Goal: Information Seeking & Learning: Learn about a topic

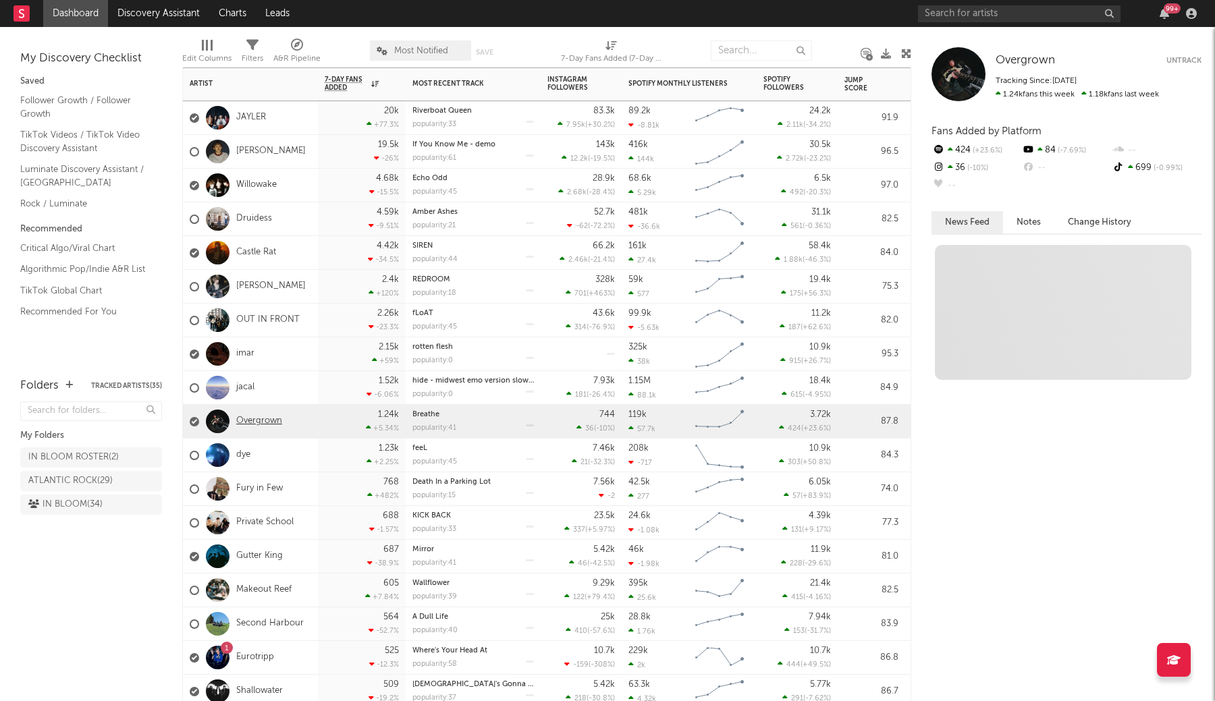
click at [260, 418] on link "Overgrown" at bounding box center [259, 421] width 46 height 11
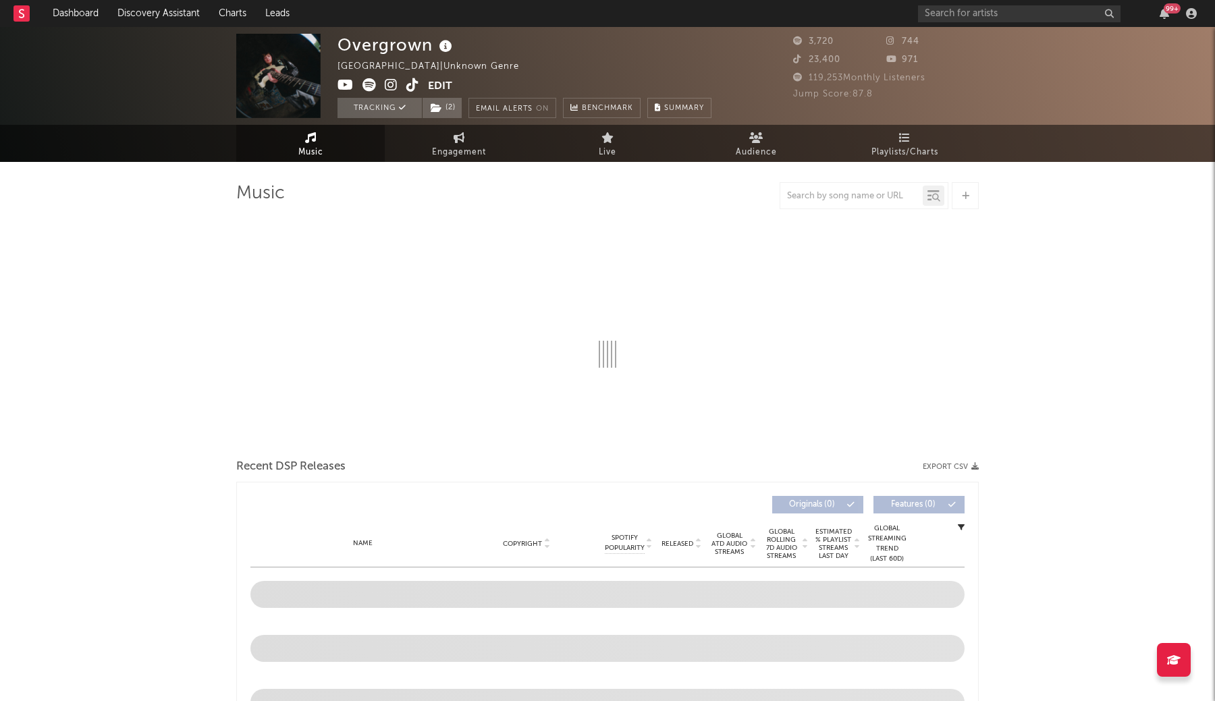
select select "1w"
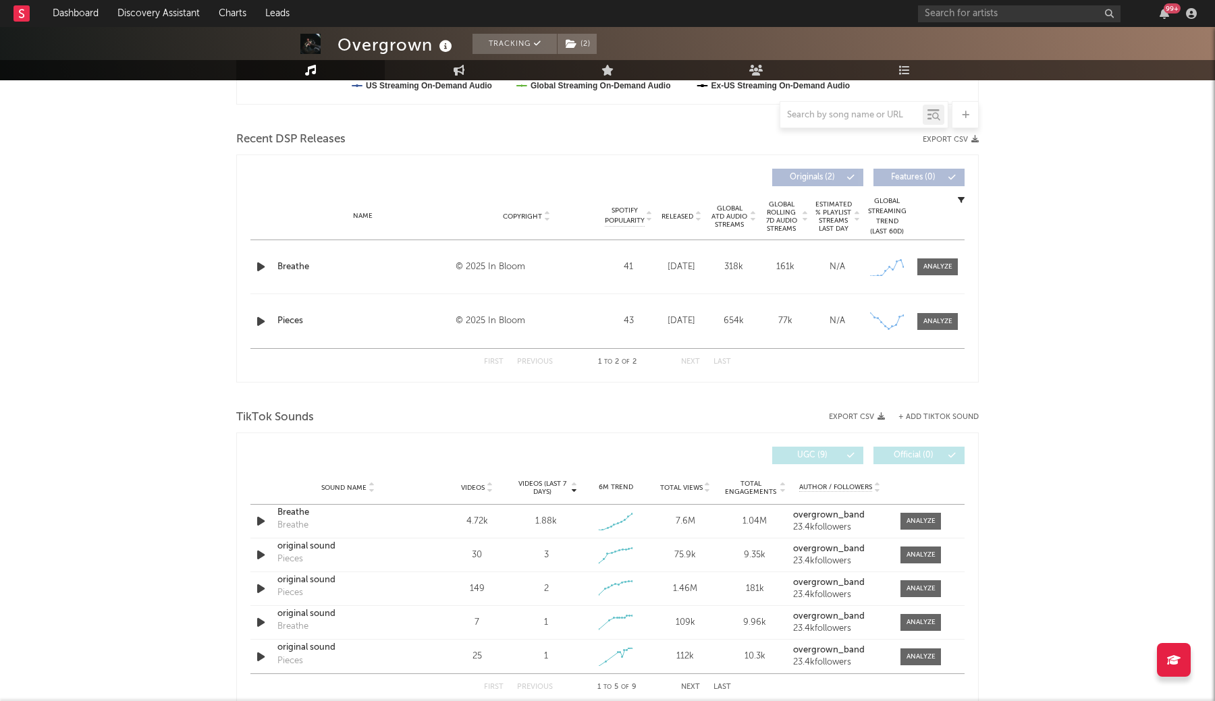
scroll to position [441, 0]
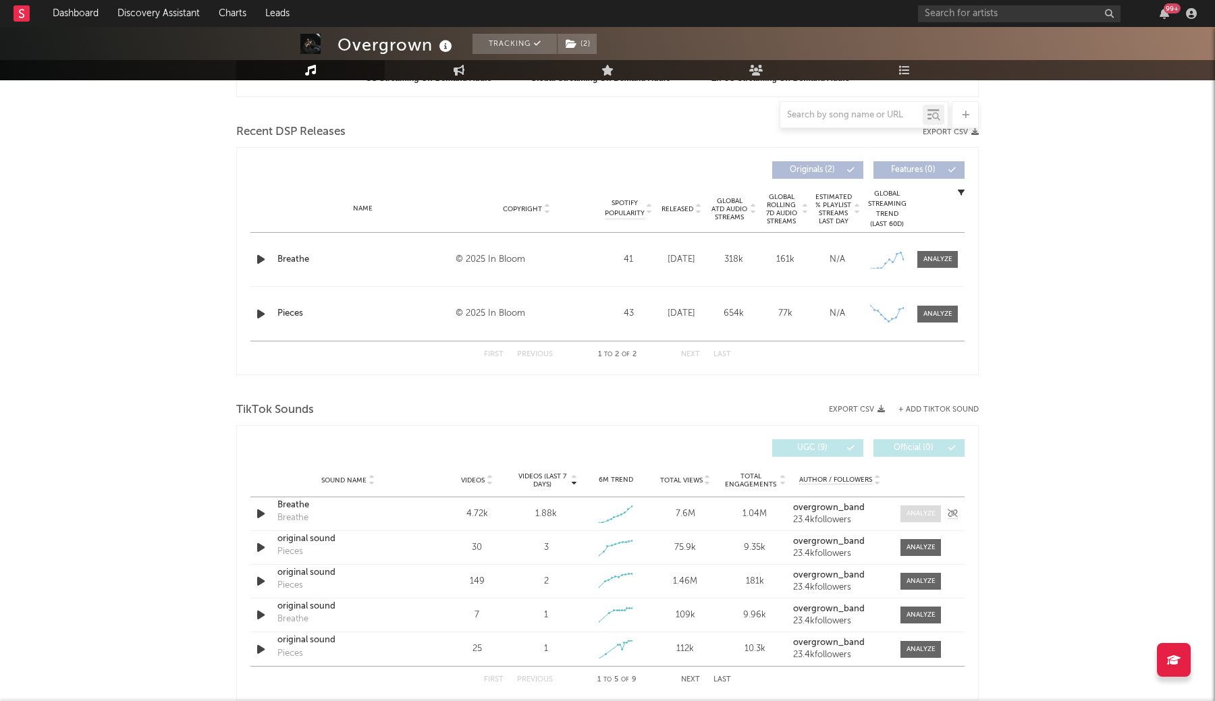
click at [929, 506] on span at bounding box center [920, 513] width 40 height 17
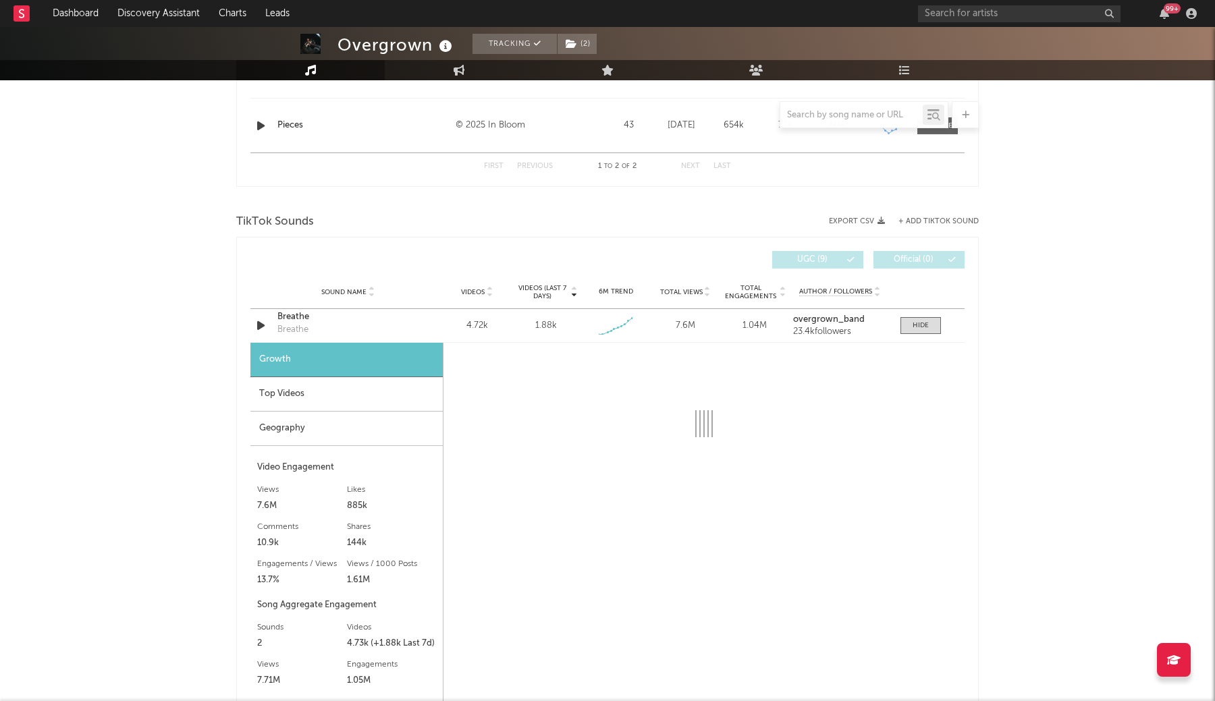
select select "1w"
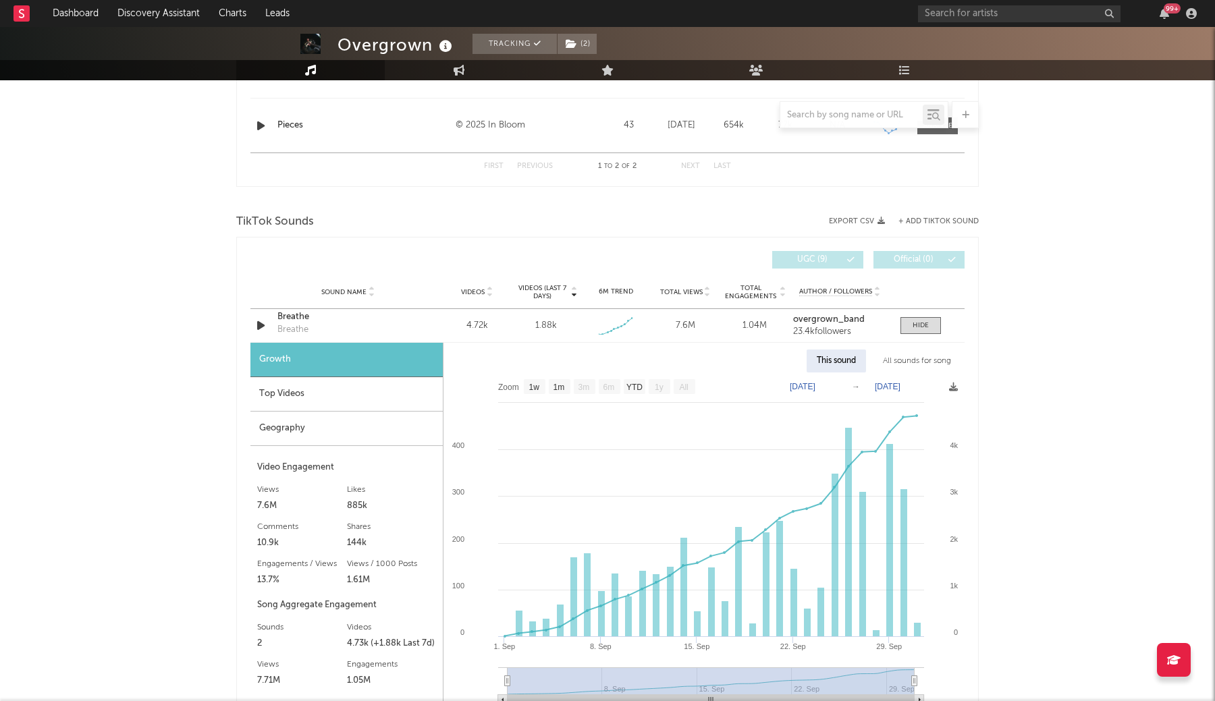
scroll to position [683, 0]
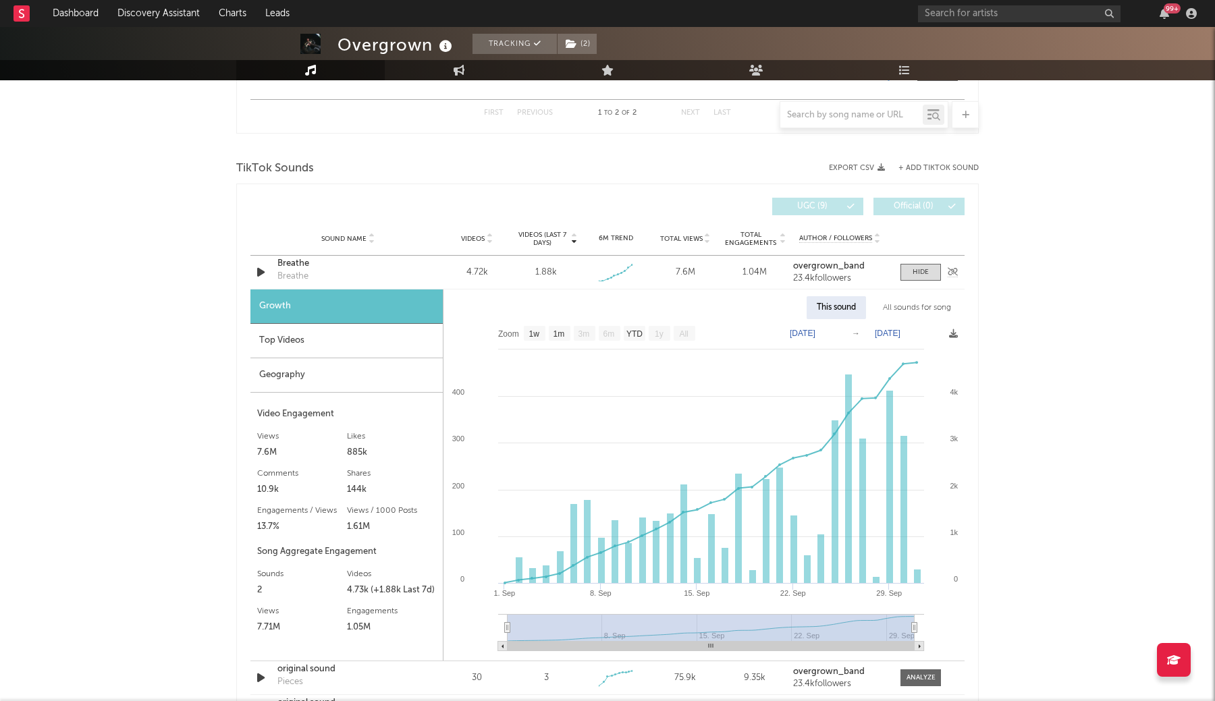
click at [298, 263] on div "Breathe" at bounding box center [347, 263] width 141 height 13
